Goal: Check status: Check status

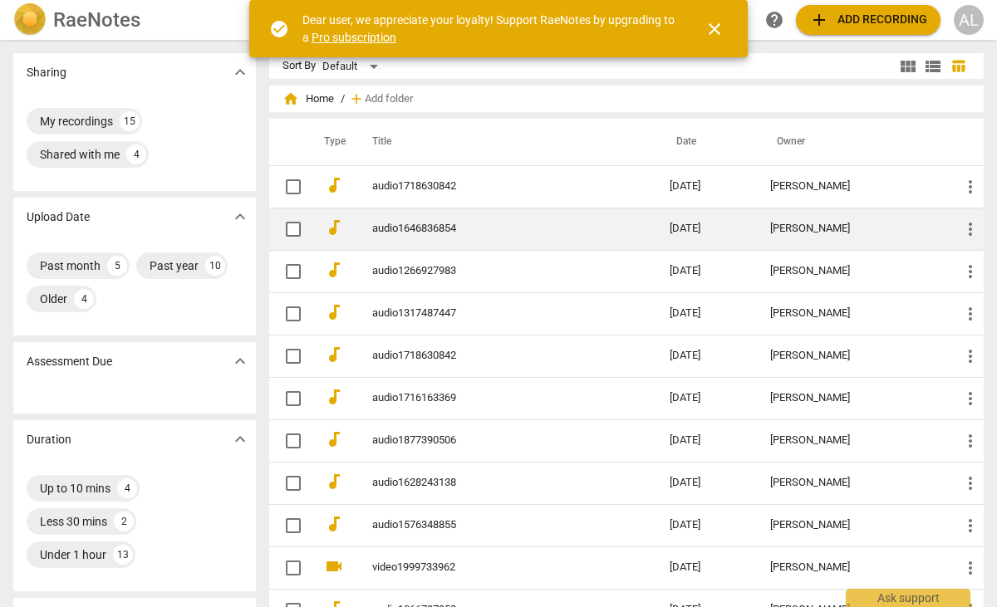
click at [437, 232] on link "audio1646836854" at bounding box center [491, 229] width 238 height 12
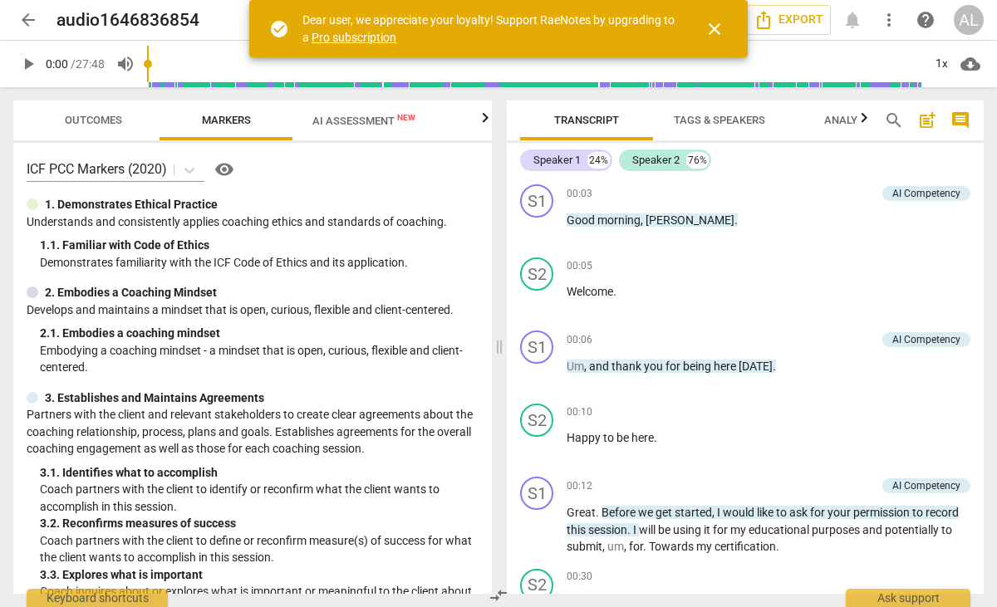
click at [352, 124] on span "AI Assessment New" at bounding box center [363, 121] width 103 height 12
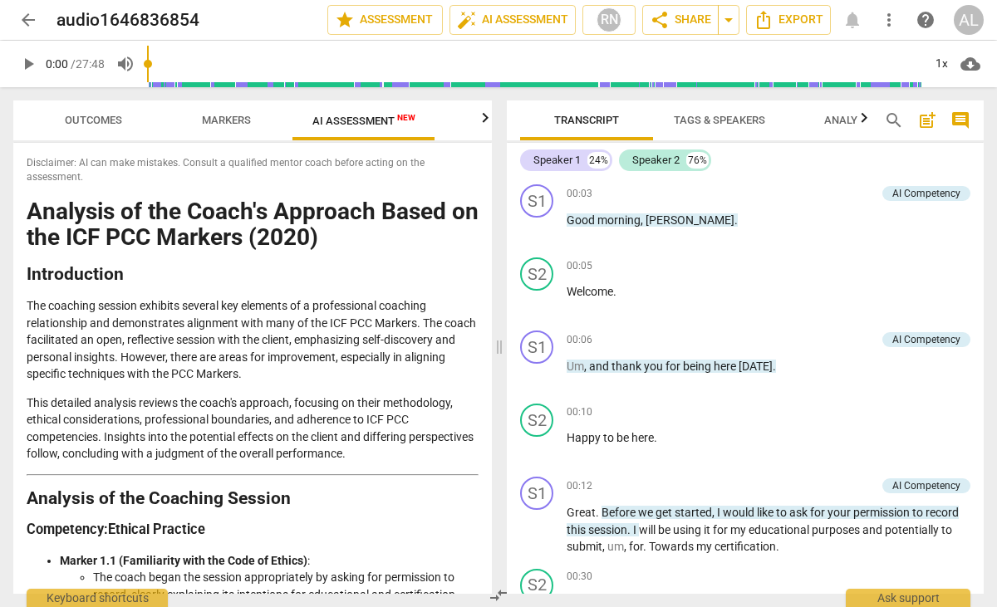
click at [33, 24] on span "arrow_back" at bounding box center [28, 20] width 20 height 20
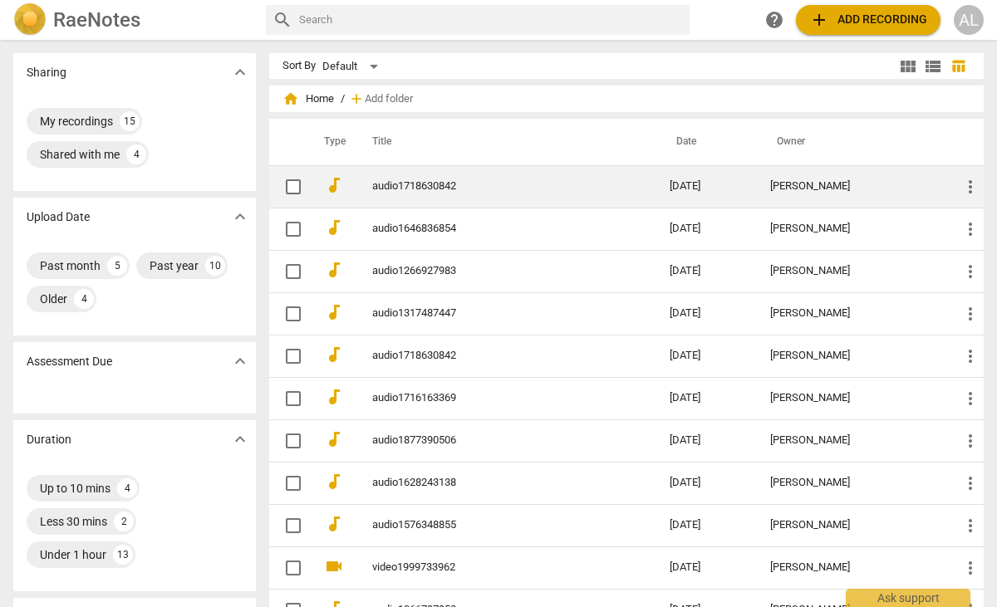
click at [413, 180] on link "audio1718630842" at bounding box center [491, 186] width 238 height 12
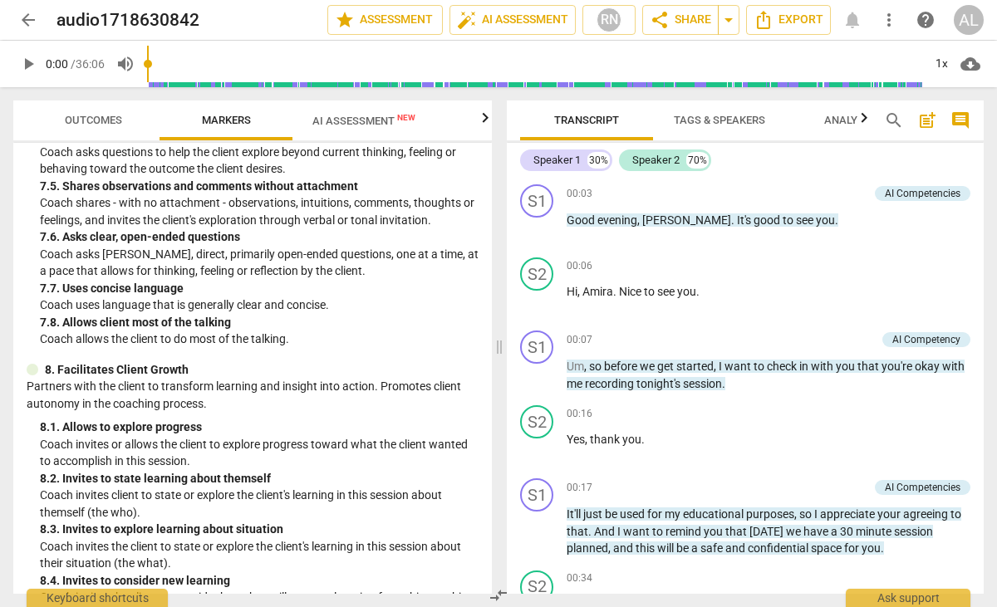
scroll to position [1959, 0]
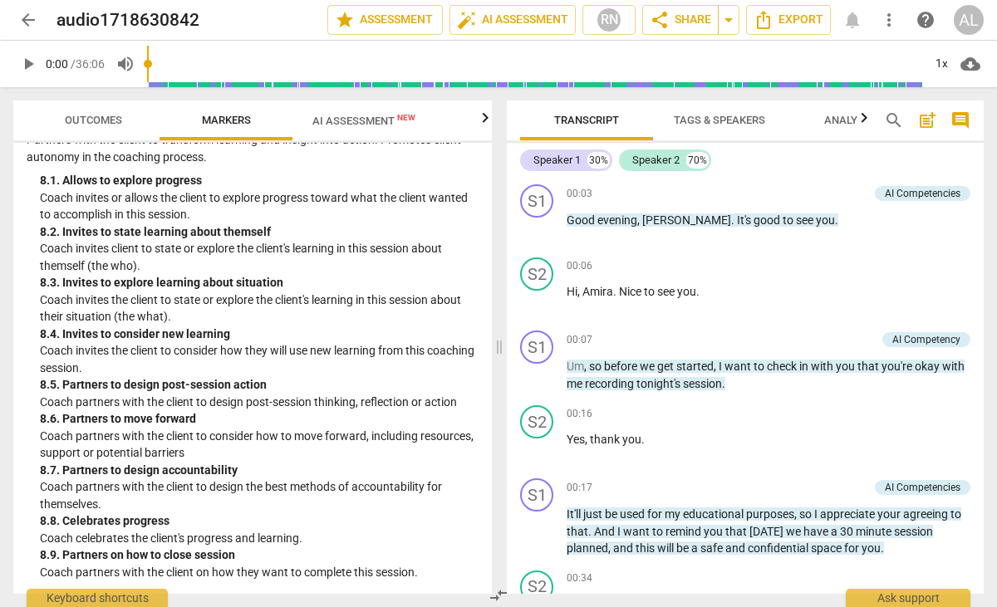
click at [351, 128] on span "AI Assessment New" at bounding box center [363, 120] width 143 height 25
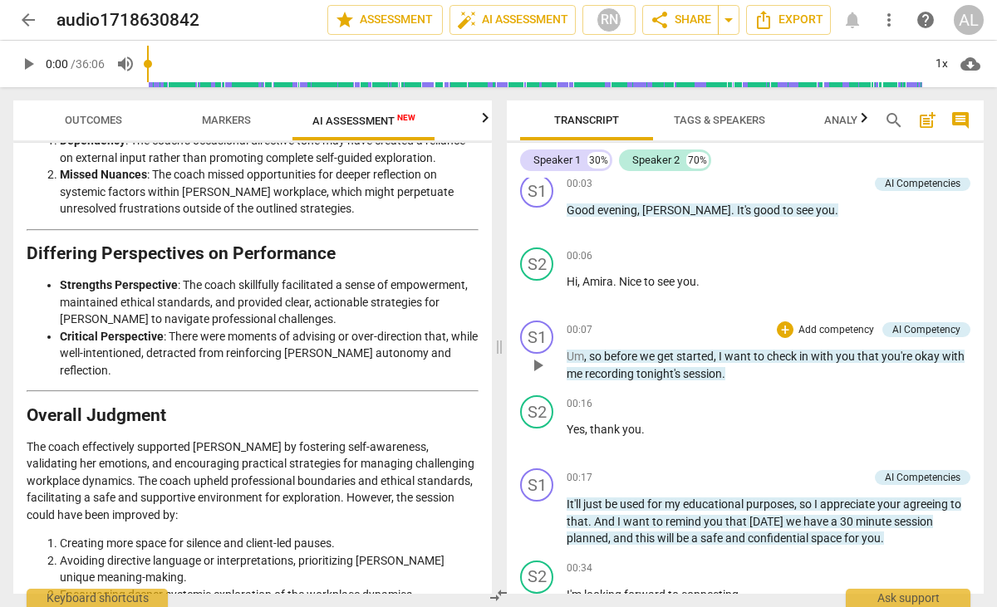
scroll to position [0, 0]
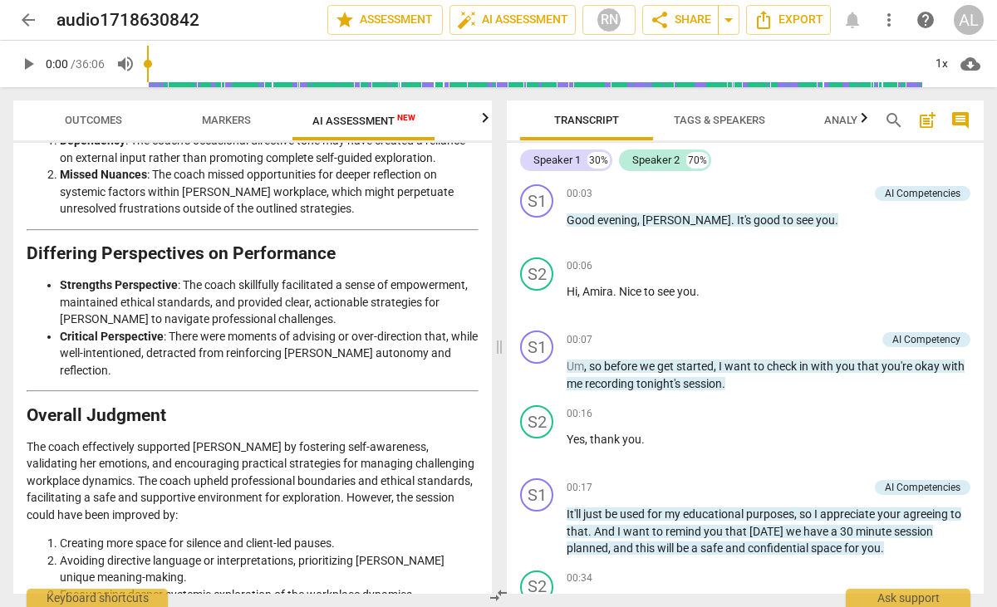
click at [26, 16] on span "arrow_back" at bounding box center [28, 20] width 20 height 20
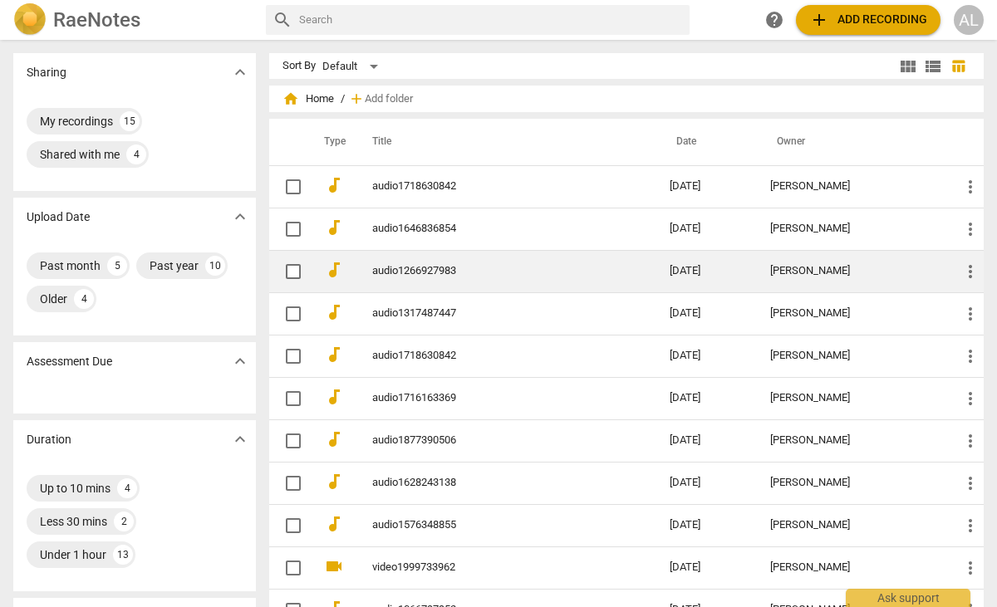
click at [422, 272] on link "audio1266927983" at bounding box center [491, 271] width 238 height 12
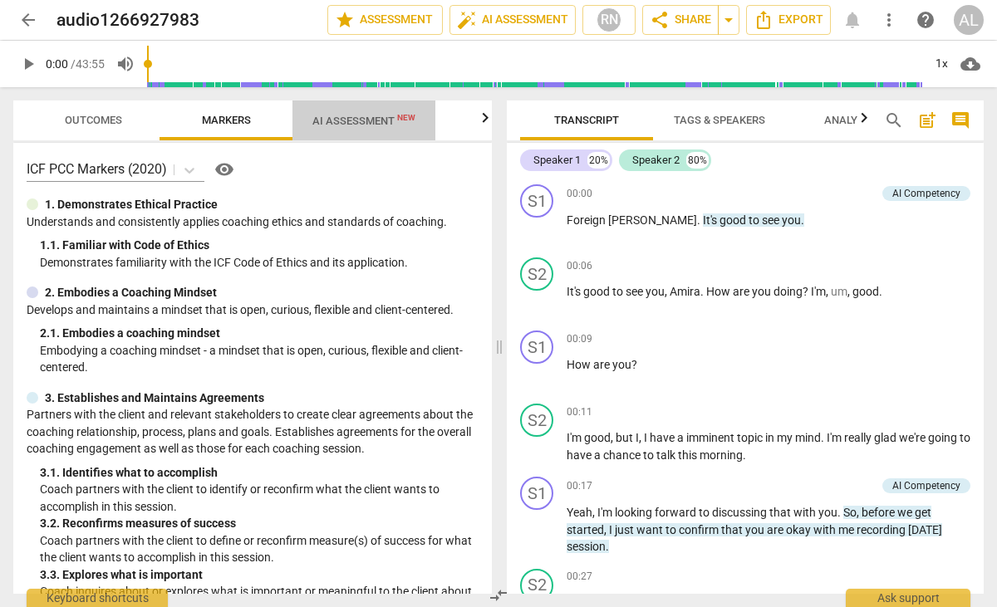
click at [371, 120] on span "AI Assessment New" at bounding box center [363, 121] width 103 height 12
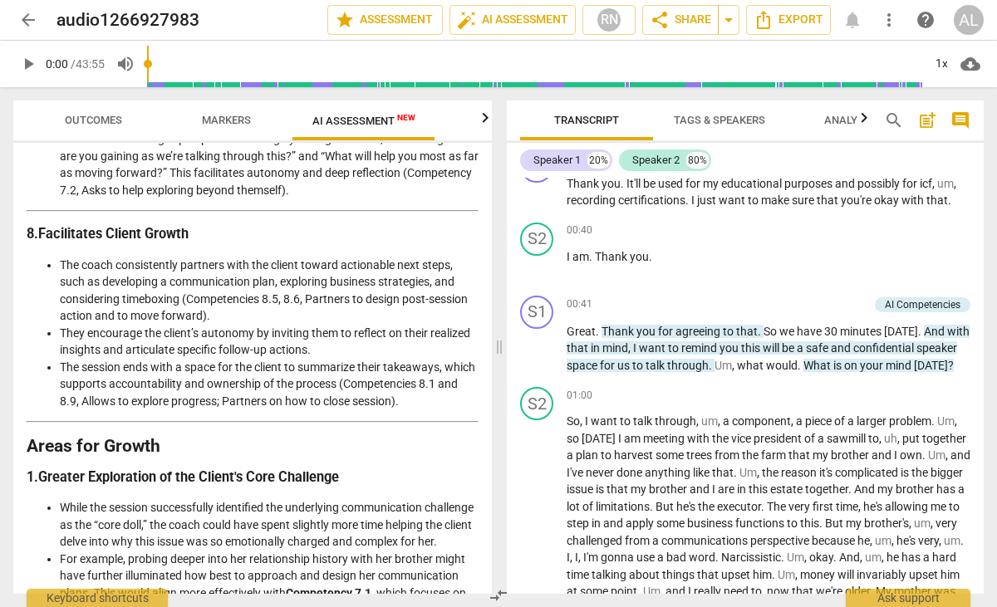
scroll to position [494, 0]
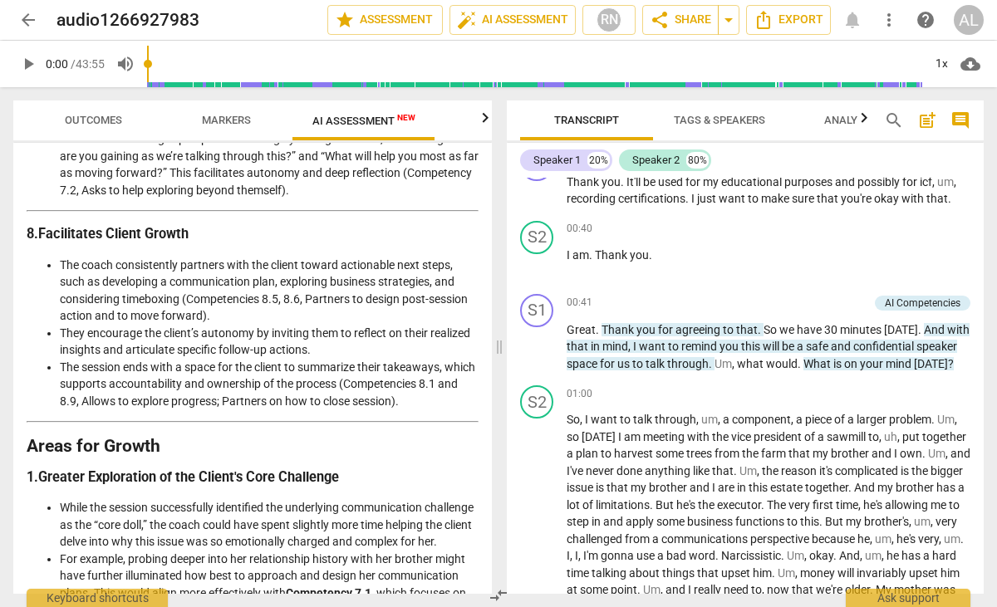
click at [31, 17] on span "arrow_back" at bounding box center [28, 20] width 20 height 20
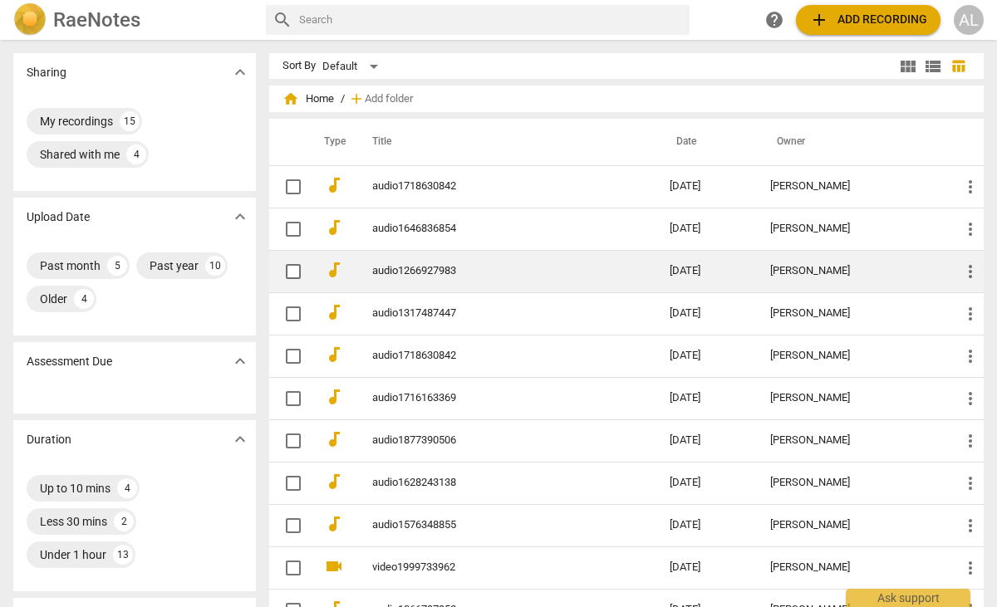
click at [423, 268] on link "audio1266927983" at bounding box center [491, 271] width 238 height 12
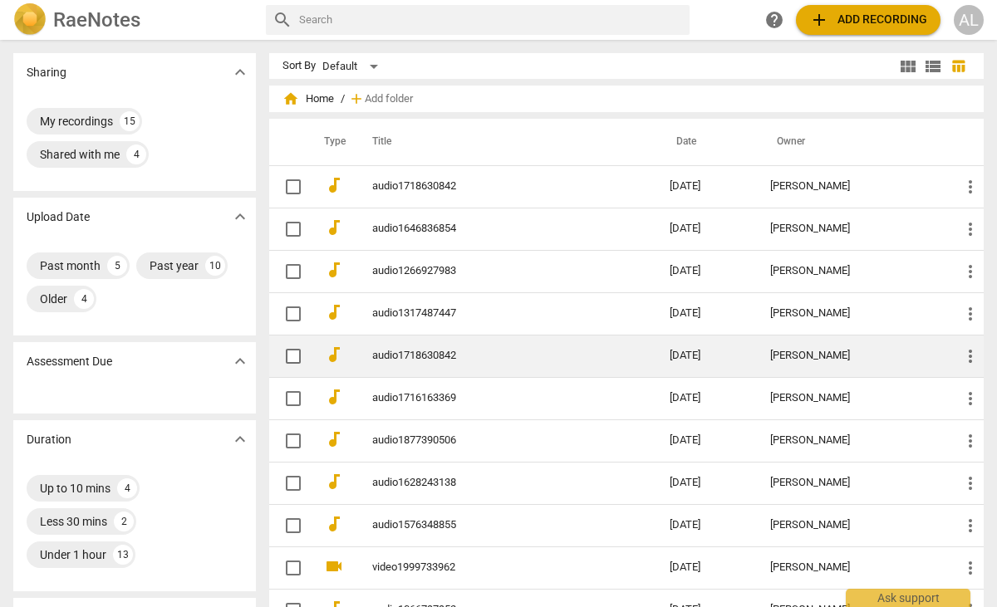
click at [436, 356] on link "audio1718630842" at bounding box center [491, 356] width 238 height 12
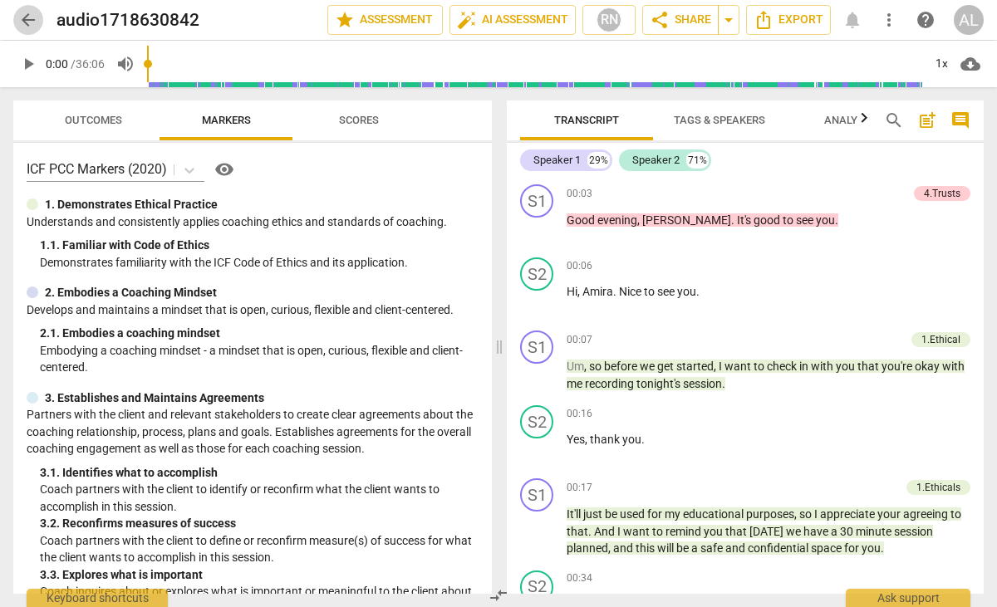
click at [25, 19] on span "arrow_back" at bounding box center [28, 20] width 20 height 20
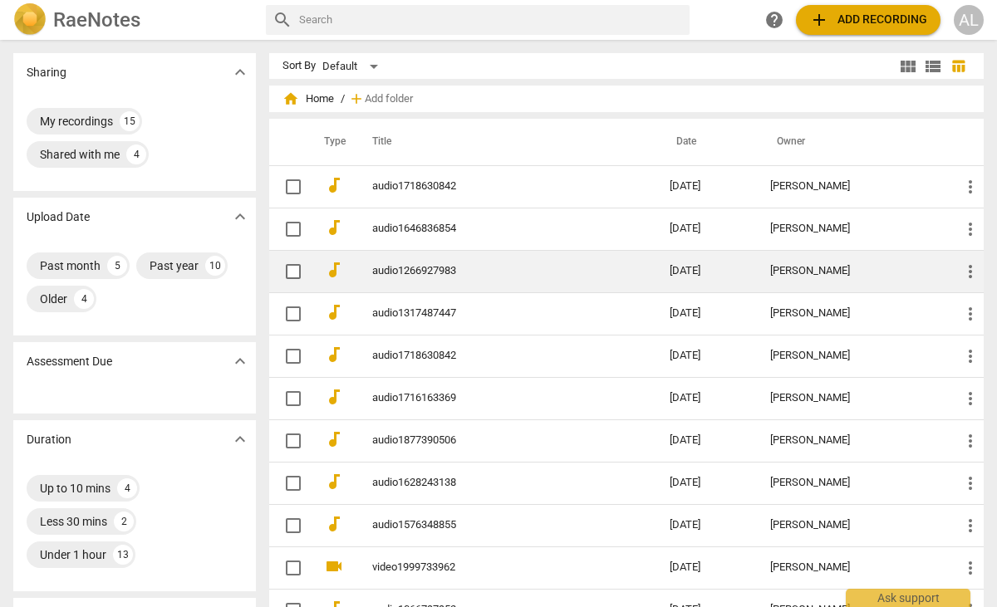
click at [428, 265] on link "audio1266927983" at bounding box center [491, 271] width 238 height 12
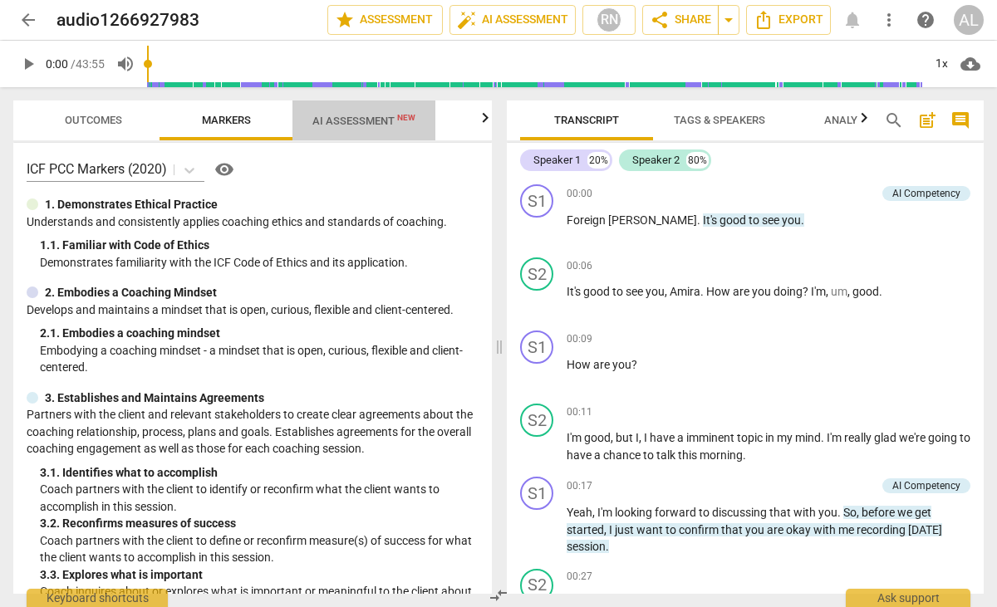
click at [374, 120] on span "AI Assessment New" at bounding box center [363, 121] width 103 height 12
